Goal: Information Seeking & Learning: Learn about a topic

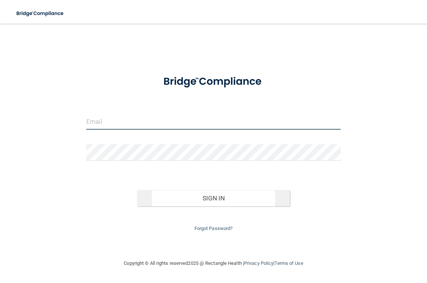
type input "[EMAIL_ADDRESS][DOMAIN_NAME]"
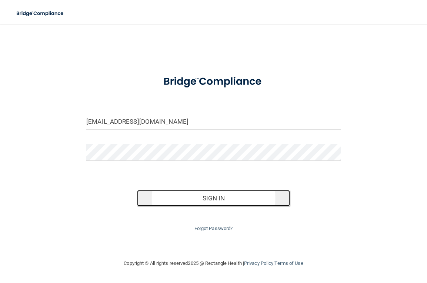
click at [189, 199] on button "Sign In" at bounding box center [213, 198] width 152 height 16
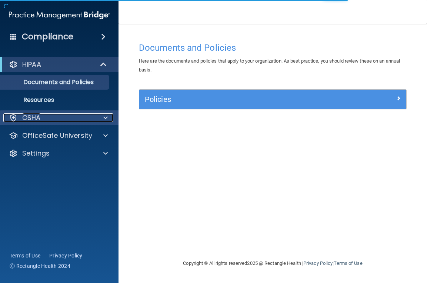
click at [70, 119] on div "OSHA" at bounding box center [49, 117] width 92 height 9
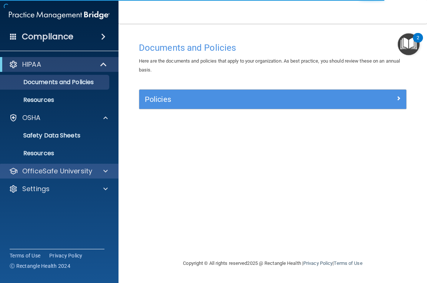
click at [52, 165] on div "OfficeSafe University" at bounding box center [59, 171] width 119 height 15
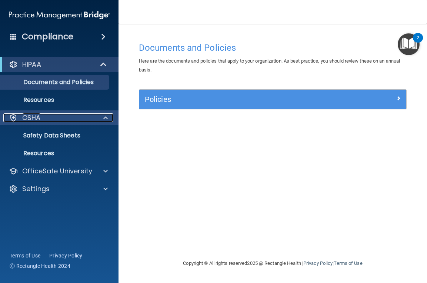
click at [106, 114] on span at bounding box center [105, 117] width 4 height 9
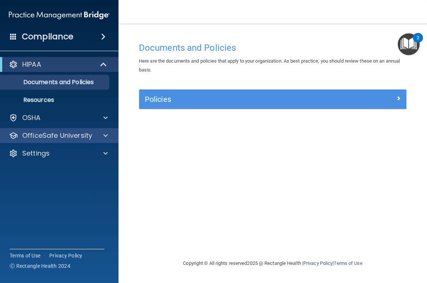
click at [104, 130] on div "OfficeSafe University" at bounding box center [59, 135] width 119 height 15
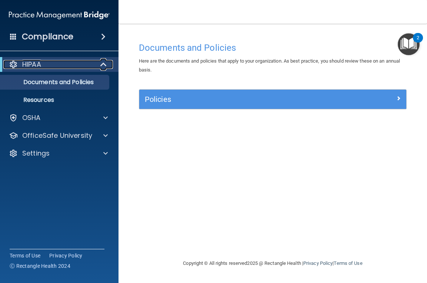
click at [101, 63] on span at bounding box center [104, 64] width 6 height 9
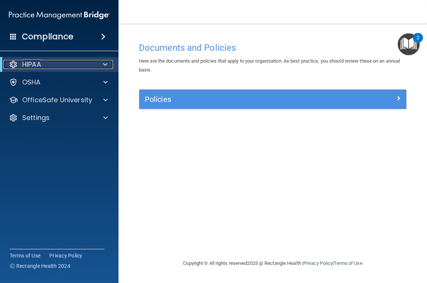
click at [100, 63] on div at bounding box center [104, 64] width 18 height 9
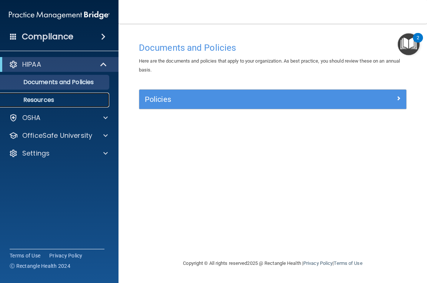
click at [38, 95] on link "Resources" at bounding box center [51, 100] width 117 height 15
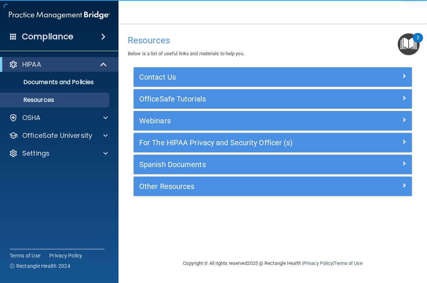
click at [78, 110] on div "HIPAA Documents and Policies Report an Incident Business Associates Emergency P…" at bounding box center [59, 110] width 119 height 112
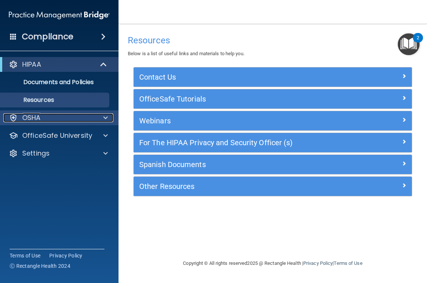
click at [75, 115] on div "OSHA" at bounding box center [49, 117] width 92 height 9
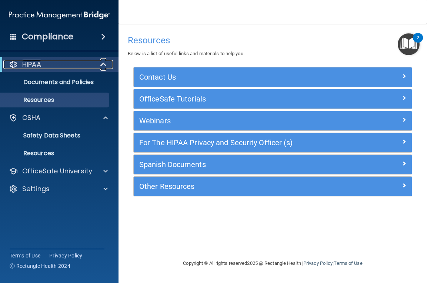
click at [104, 64] on span at bounding box center [104, 64] width 6 height 9
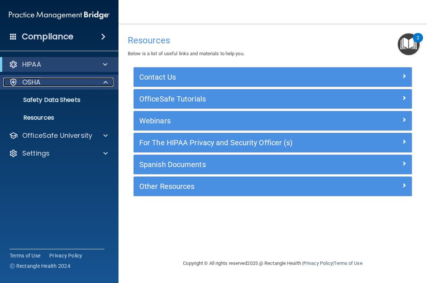
click at [104, 85] on span at bounding box center [105, 82] width 4 height 9
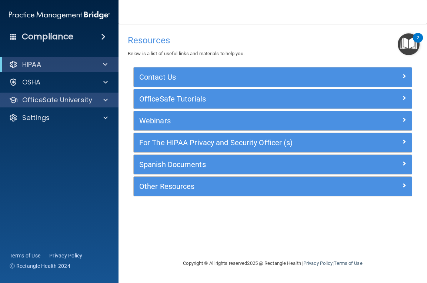
click at [49, 105] on div "OfficeSafe University" at bounding box center [59, 100] width 119 height 15
click at [108, 97] on div at bounding box center [104, 99] width 19 height 9
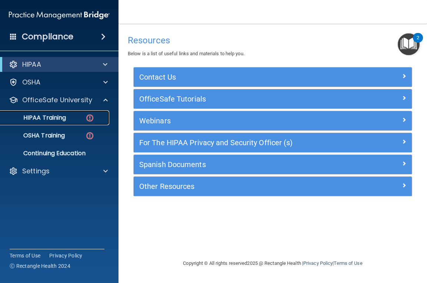
click at [70, 114] on div "HIPAA Training" at bounding box center [55, 117] width 101 height 7
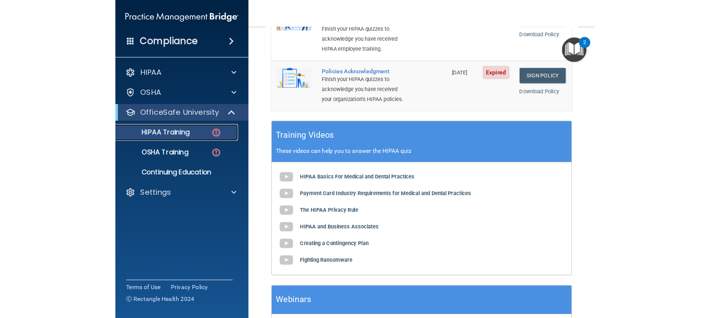
scroll to position [340, 0]
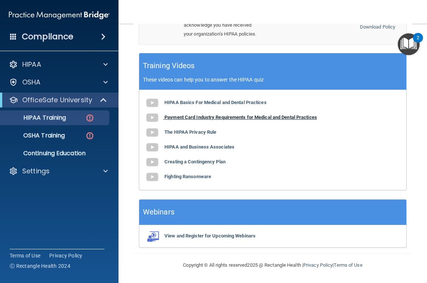
click at [200, 117] on b "Payment Card Industry Requirements for Medical and Dental Practices" at bounding box center [240, 117] width 152 height 6
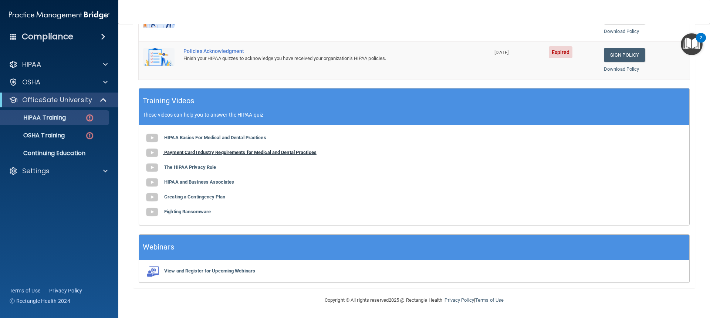
scroll to position [239, 0]
click at [193, 167] on b "The HIPAA Privacy Rule" at bounding box center [190, 167] width 52 height 6
click at [178, 183] on b "HIPAA and Business Associates" at bounding box center [199, 182] width 70 height 6
